Goal: Task Accomplishment & Management: Use online tool/utility

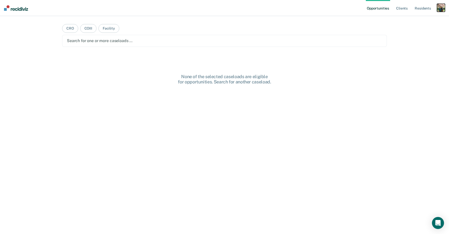
click at [440, 8] on div "button" at bounding box center [441, 8] width 8 height 8
click at [411, 20] on link "Profile" at bounding box center [421, 20] width 40 height 4
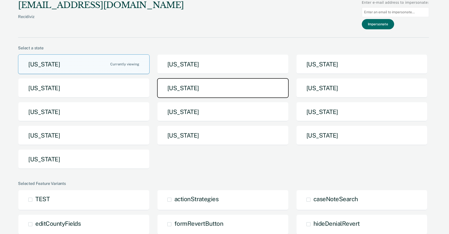
click at [206, 92] on button "[US_STATE]" at bounding box center [223, 88] width 132 height 20
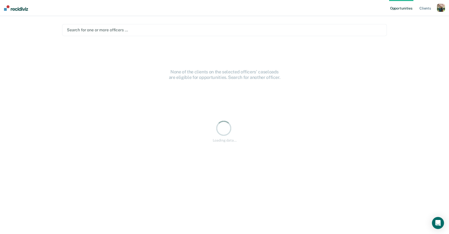
click at [159, 29] on div at bounding box center [225, 30] width 316 height 6
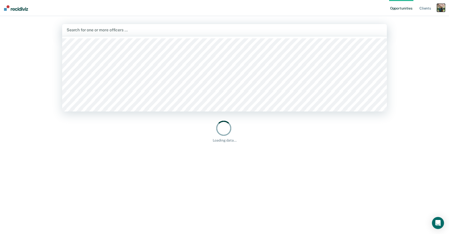
click at [442, 10] on div "button" at bounding box center [441, 8] width 8 height 8
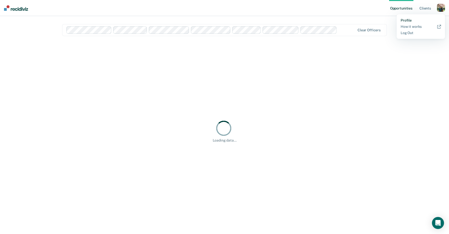
click at [409, 21] on link "Profile" at bounding box center [421, 20] width 40 height 4
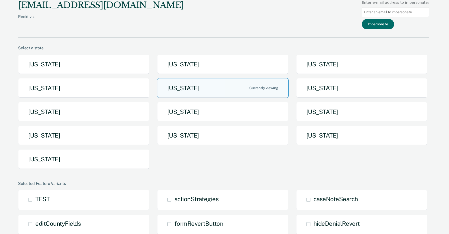
click at [401, 12] on input at bounding box center [395, 12] width 67 height 10
paste input "[PERSON_NAME][EMAIL_ADDRESS][US_STATE][DOMAIN_NAME]"
type input "[PERSON_NAME][EMAIL_ADDRESS][US_STATE][DOMAIN_NAME]"
click at [385, 23] on button "Impersonate" at bounding box center [378, 24] width 32 height 10
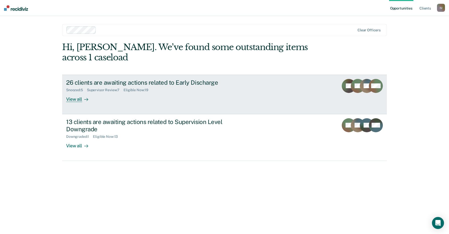
click at [146, 89] on div "26 clients are awaiting actions related to Early Discharge Snoozed : 5 Supervis…" at bounding box center [160, 90] width 188 height 23
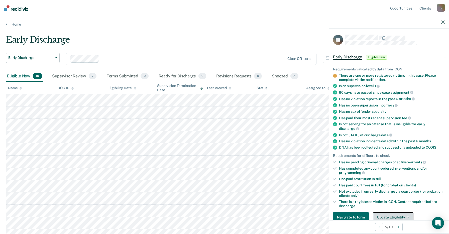
click at [391, 214] on button "Update Eligibility" at bounding box center [393, 217] width 41 height 10
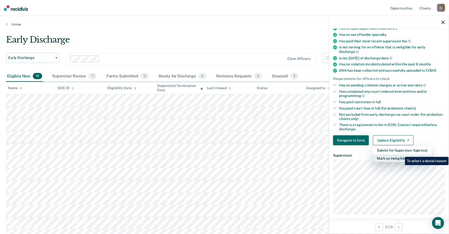
click at [402, 154] on button "Mark as Ineligible" at bounding box center [402, 158] width 59 height 8
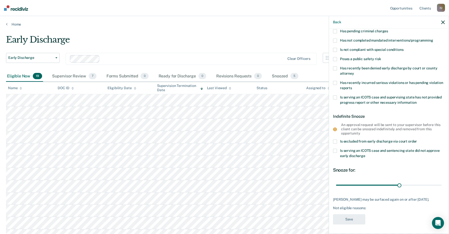
scroll to position [5, 0]
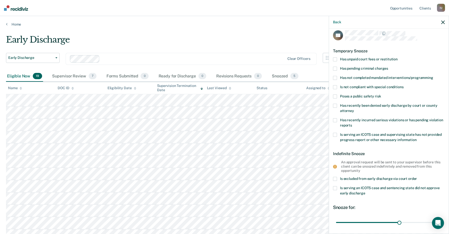
click at [380, 59] on span "Has unpaid court fees or restitution" at bounding box center [369, 59] width 58 height 4
click at [398, 57] on input "Has unpaid court fees or restitution" at bounding box center [398, 57] width 0 height 0
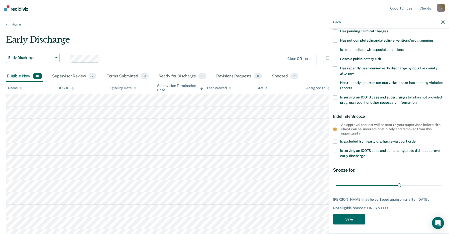
click at [350, 230] on div "JM Temporary Snooze Has unpaid court fees or restitution Has pending criminal c…" at bounding box center [389, 131] width 120 height 204
click at [351, 222] on button "Save" at bounding box center [349, 219] width 32 height 10
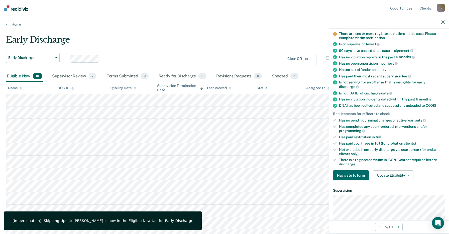
scroll to position [0, 0]
